Goal: Information Seeking & Learning: Learn about a topic

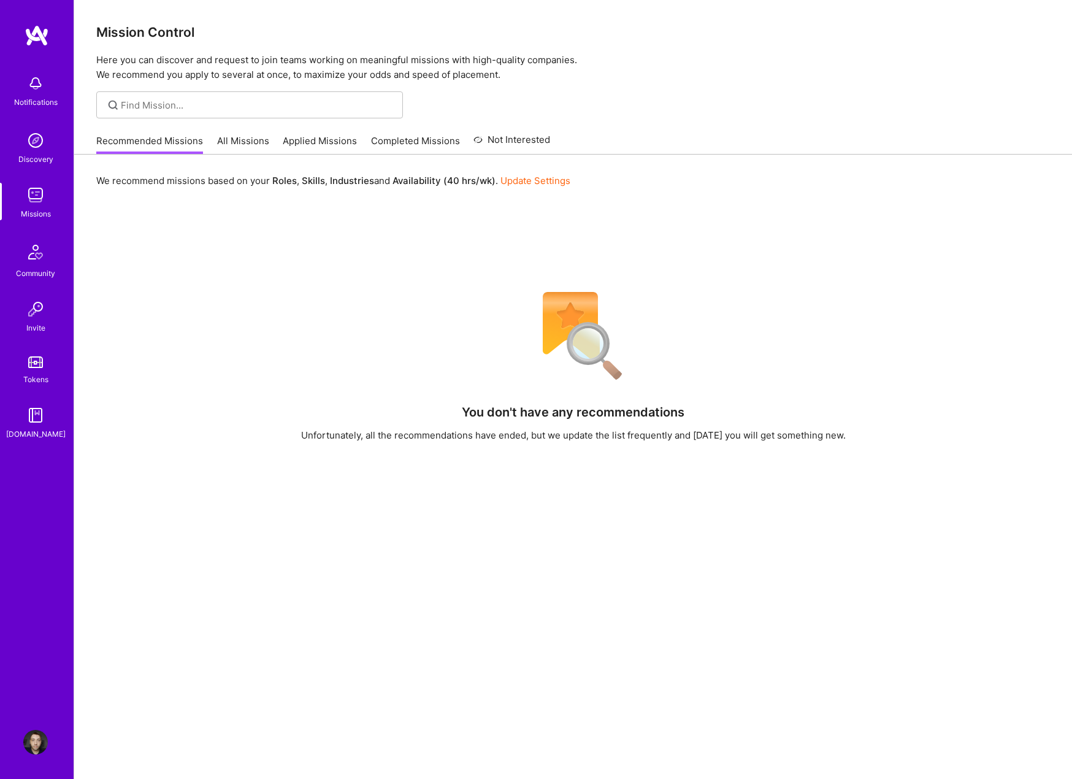
click at [233, 139] on link "All Missions" at bounding box center [243, 144] width 52 height 20
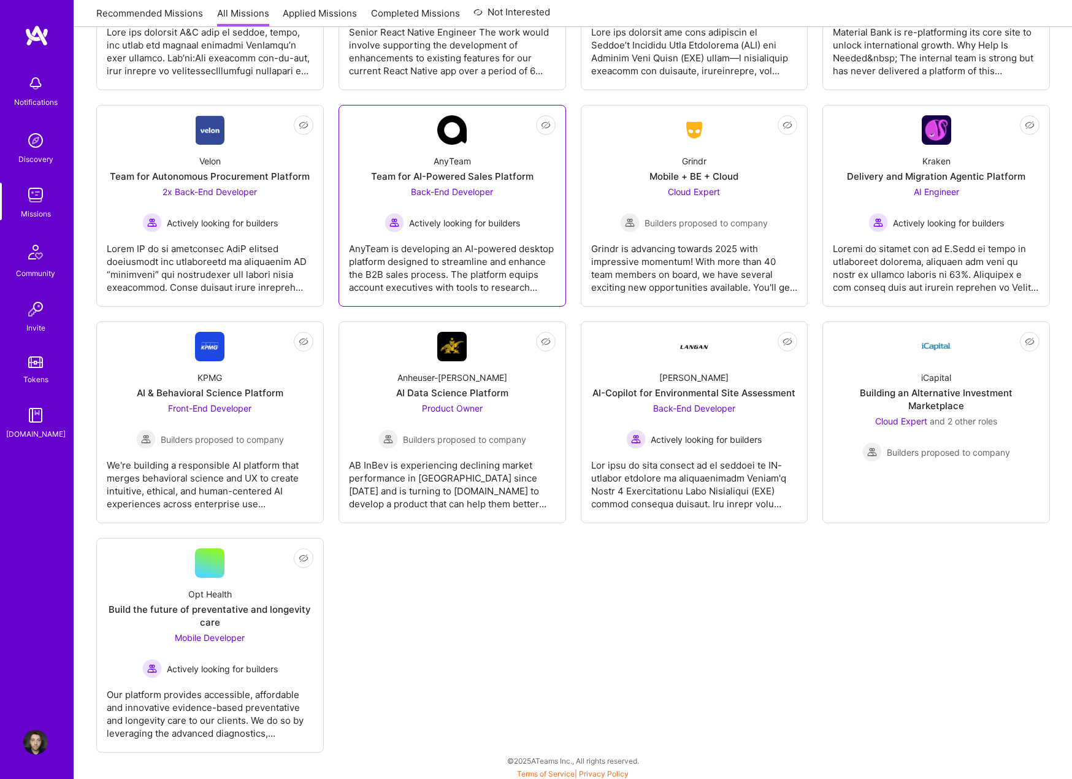
scroll to position [2410, 0]
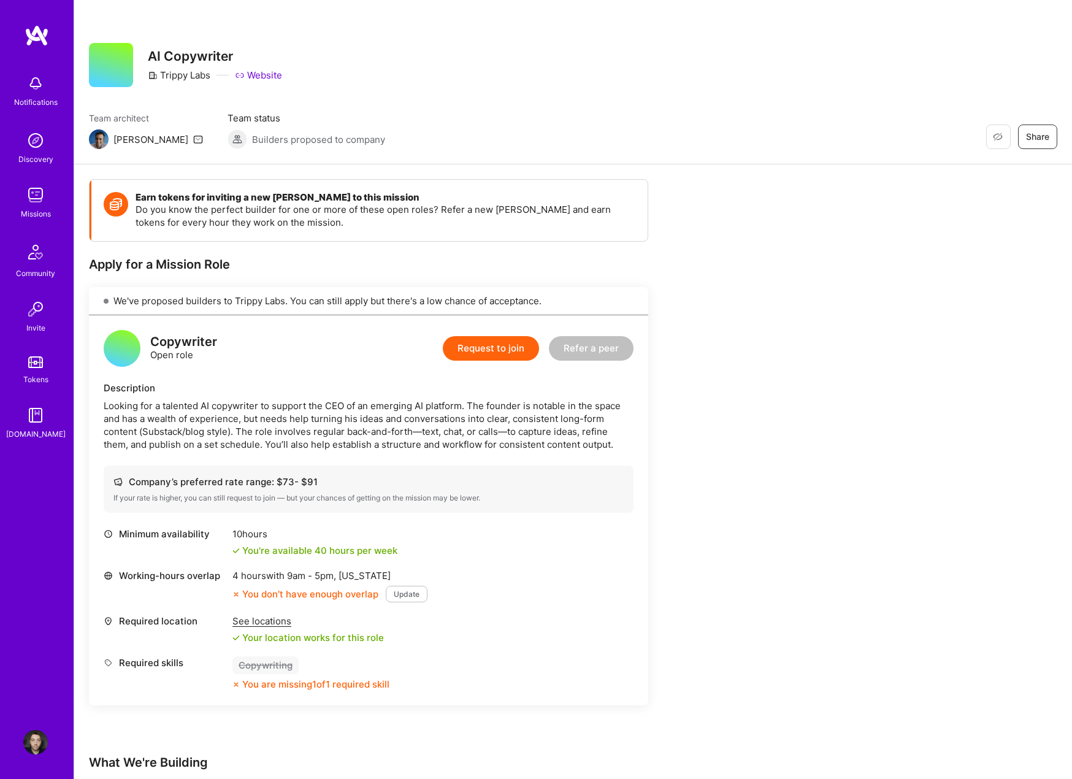
click at [764, 559] on div "Earn tokens for inviting a new A.Teamer to this mission Do you know the perfect…" at bounding box center [457, 550] width 736 height 742
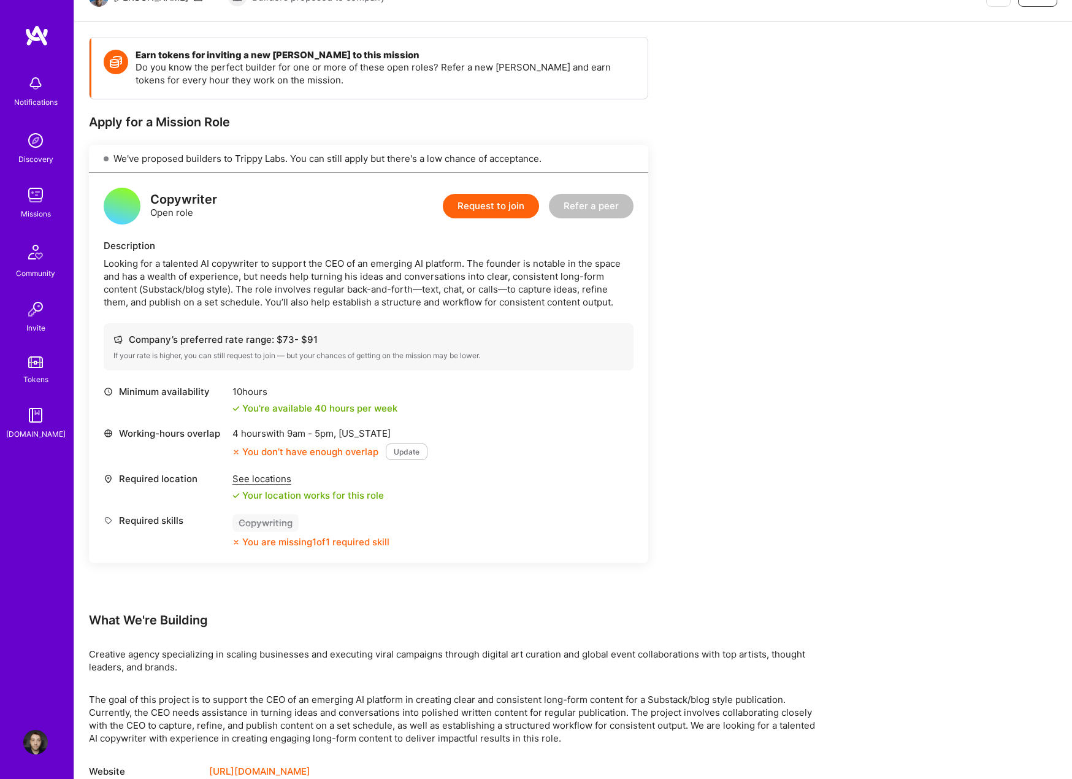
scroll to position [172, 0]
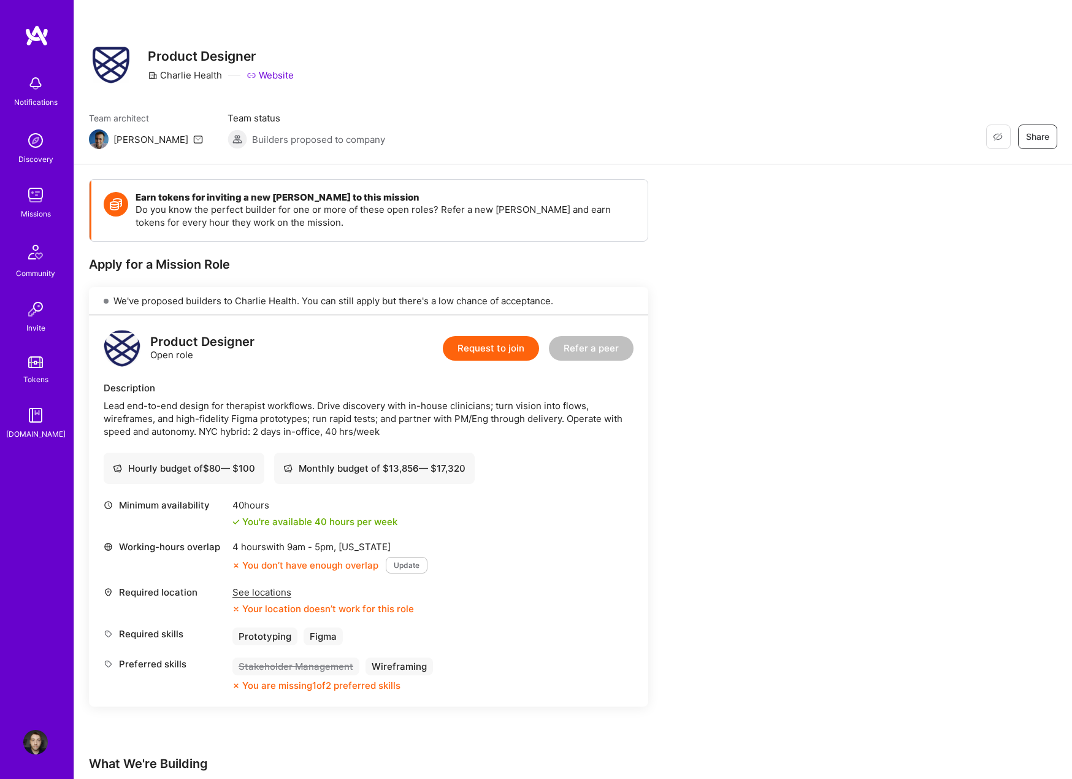
click at [800, 472] on div "Earn tokens for inviting a new A.Teamer to this mission Do you know the perfect…" at bounding box center [457, 645] width 736 height 933
